Goal: Navigation & Orientation: Find specific page/section

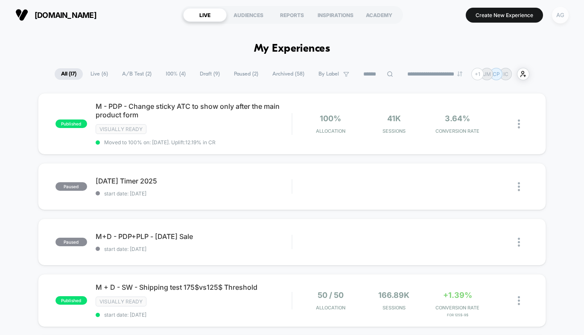
click at [563, 16] on div "AG" at bounding box center [560, 15] width 17 height 17
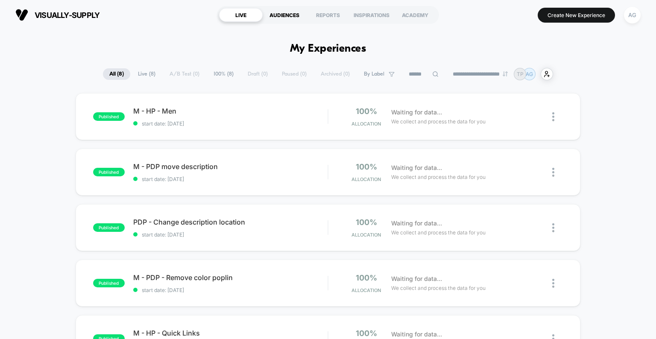
click at [293, 11] on div "AUDIENCES" at bounding box center [285, 15] width 44 height 14
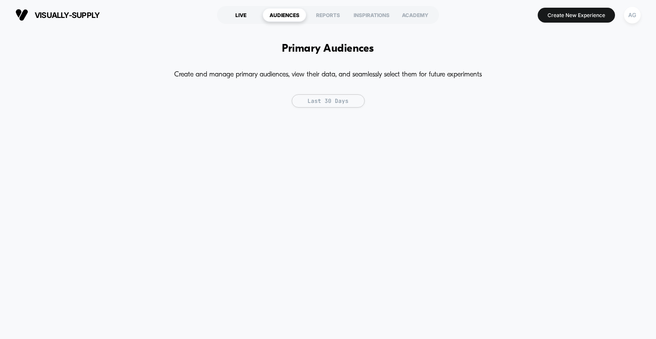
click at [252, 16] on div "LIVE" at bounding box center [241, 15] width 44 height 14
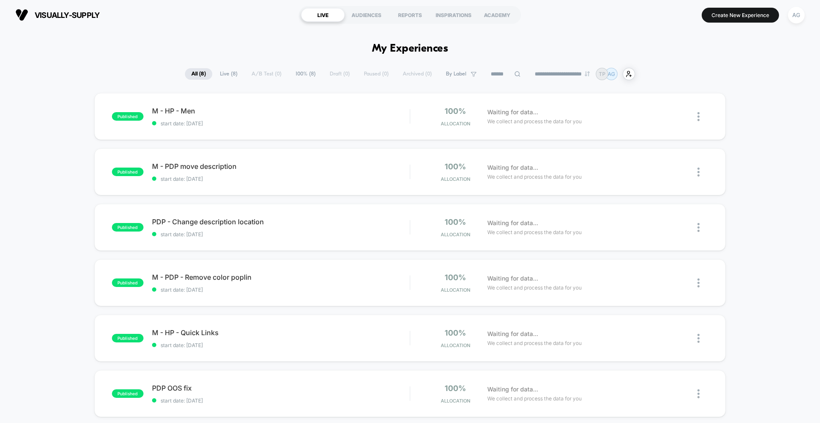
click at [243, 18] on section "visually-supply https://visually-supply.myshopify.com" at bounding box center [143, 14] width 260 height 21
